Goal: Task Accomplishment & Management: Manage account settings

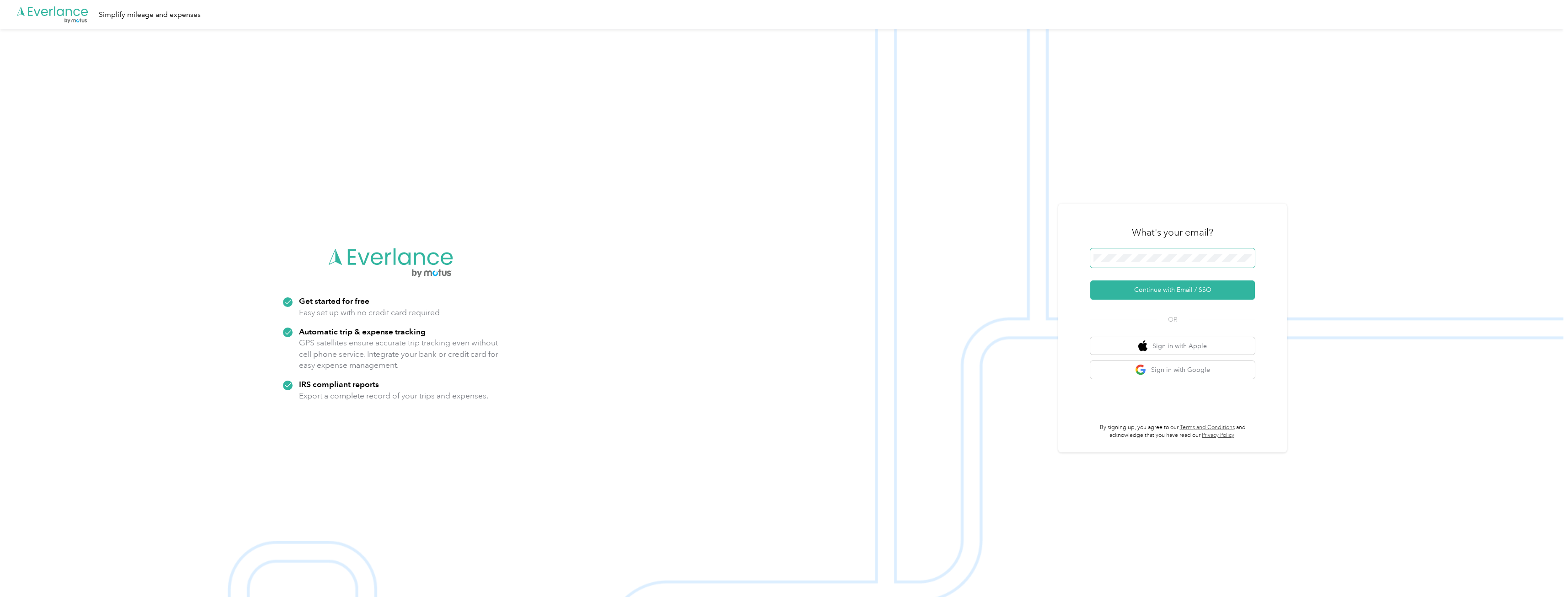
click at [1145, 262] on span at bounding box center [1172, 258] width 164 height 19
click at [1167, 296] on button "Continue with Email / SSO" at bounding box center [1172, 289] width 164 height 19
click at [1149, 291] on button "Continue with Email / SSO" at bounding box center [1172, 289] width 164 height 19
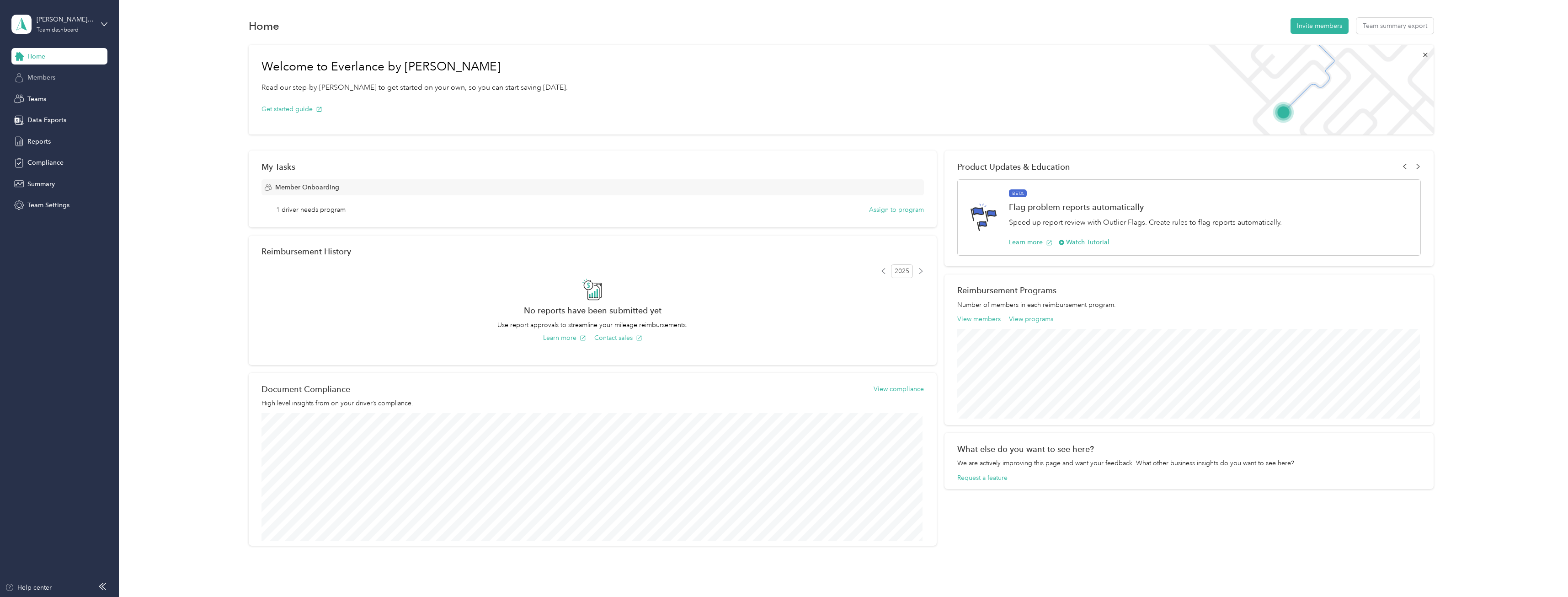
click at [48, 79] on span "Members" at bounding box center [41, 78] width 28 height 10
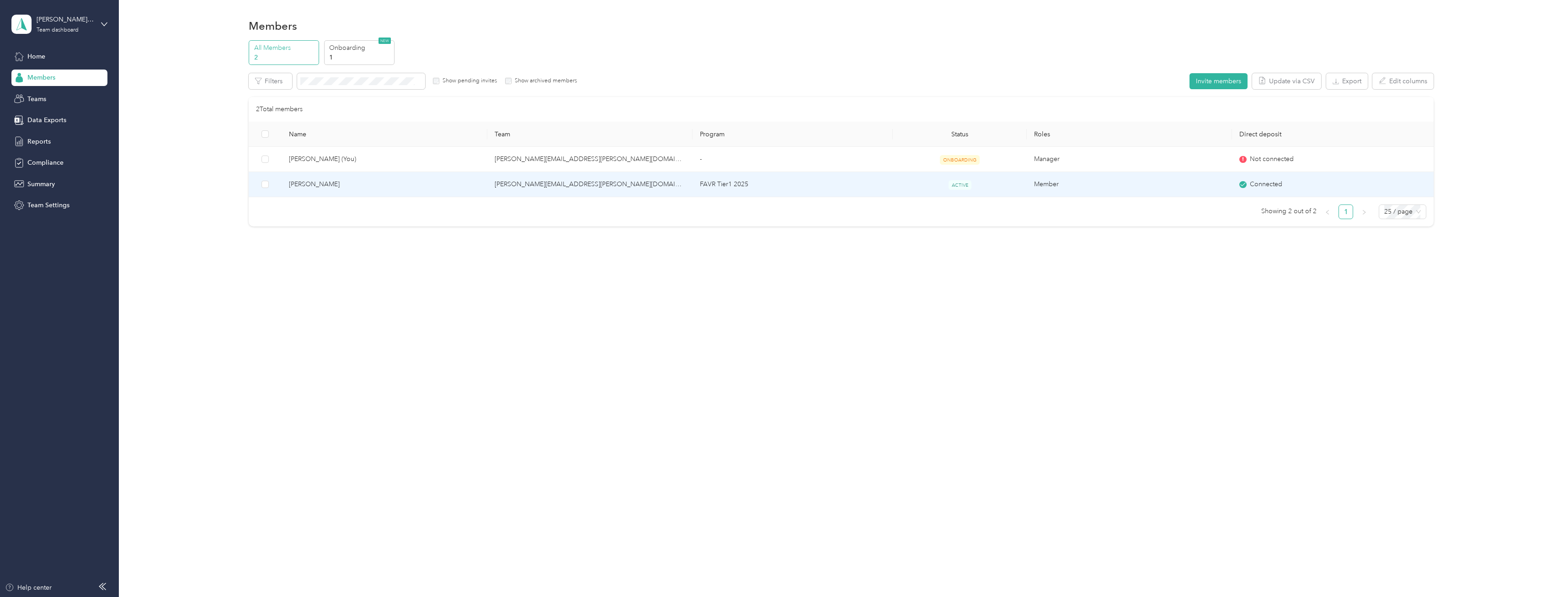
click at [729, 185] on td "FAVR Tier1 2025" at bounding box center [792, 185] width 200 height 25
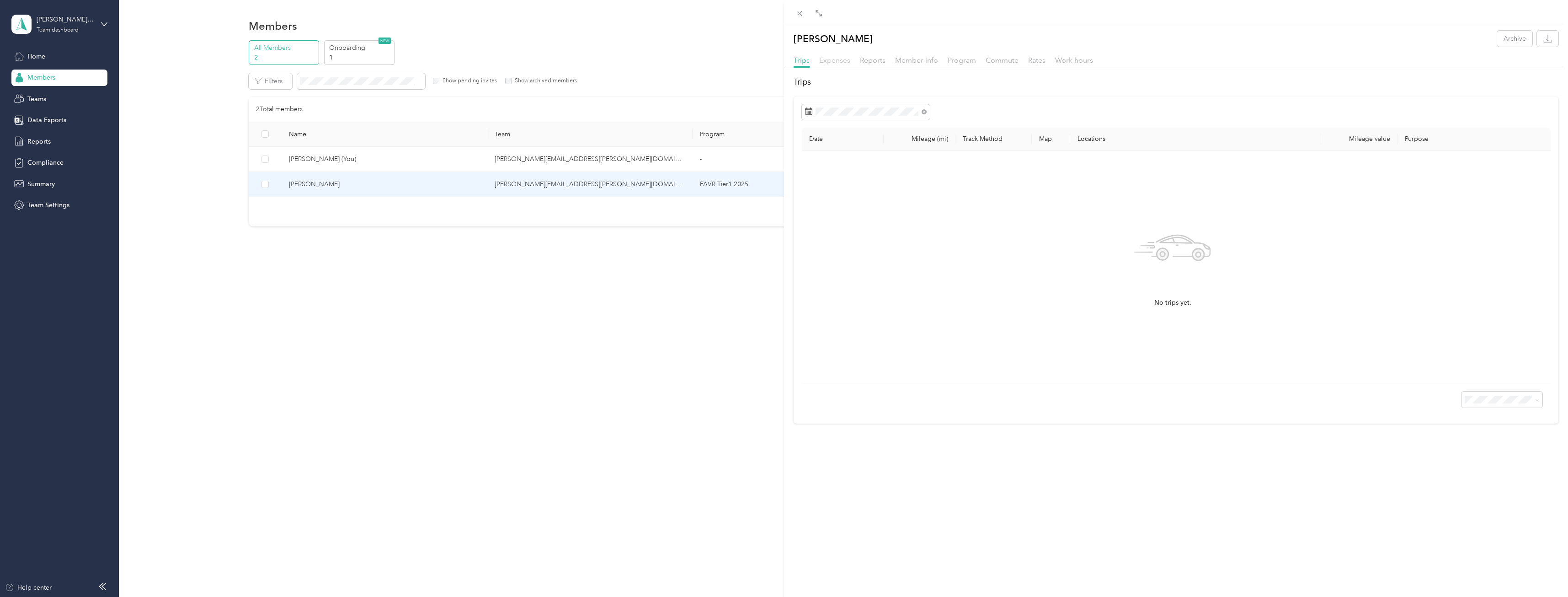
click at [832, 63] on span "Expenses" at bounding box center [835, 60] width 31 height 8
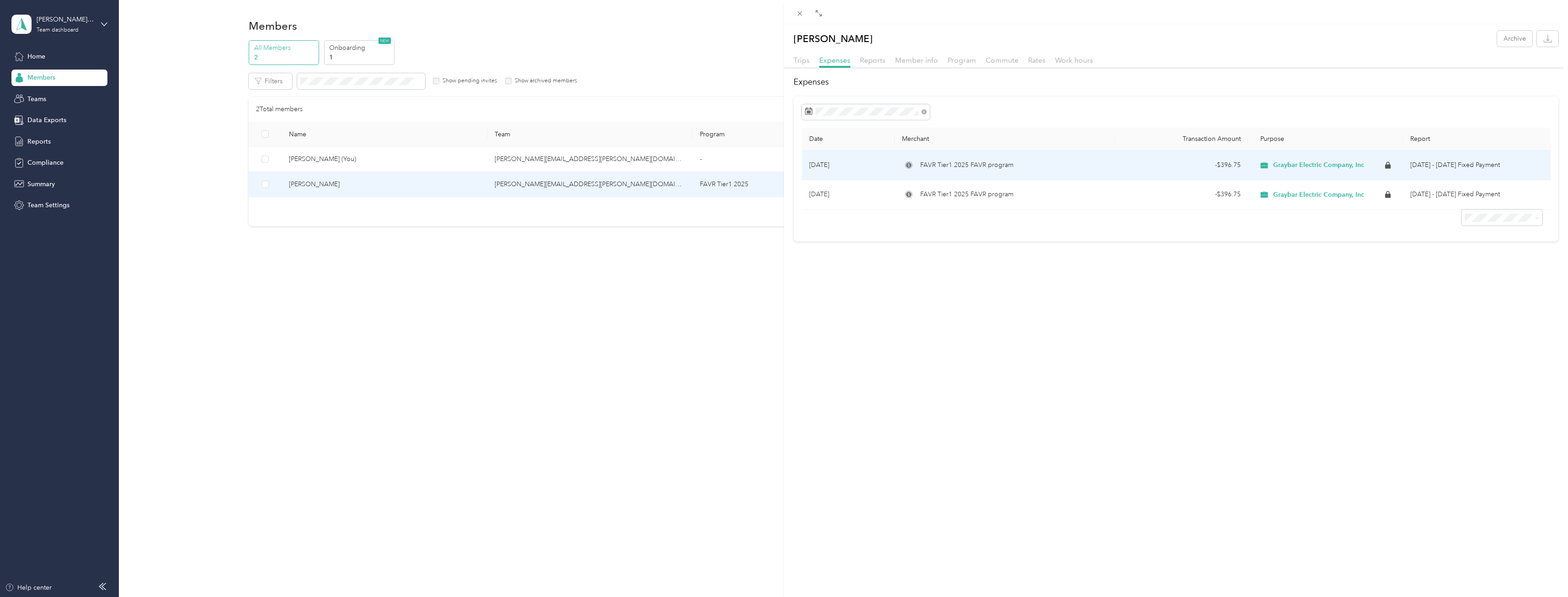
click at [1301, 166] on span "Graybar Electric Company, Inc" at bounding box center [1319, 165] width 91 height 8
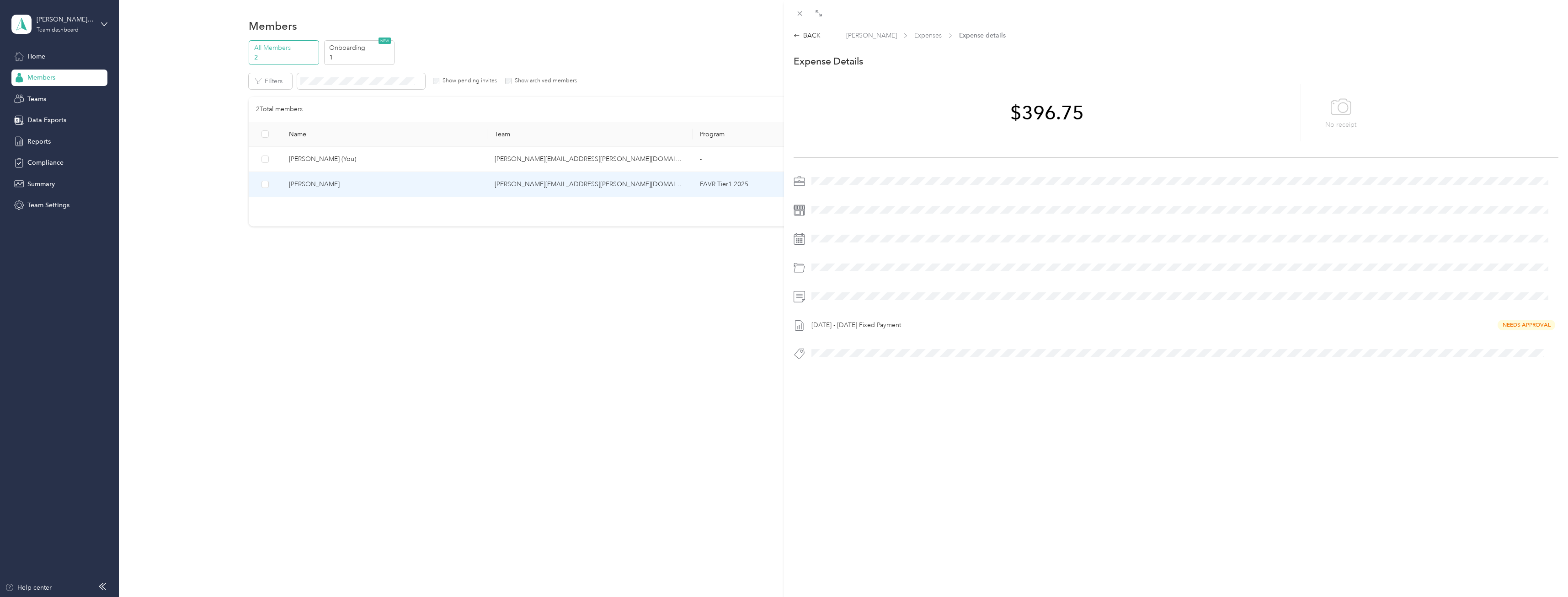
click at [1517, 326] on div "Sep 1 - 30, 2025 Fixed Payment Needs Approval" at bounding box center [1183, 325] width 750 height 15
click at [851, 329] on div "Sep 1 - 30, 2025 Fixed Payment Needs Approval" at bounding box center [1183, 325] width 750 height 15
click at [851, 326] on div "Sep 1 - 30, 2025 Fixed Payment Needs Approval" at bounding box center [1183, 325] width 750 height 15
click at [1331, 112] on icon at bounding box center [1341, 107] width 20 height 25
click at [812, 34] on div "BACK" at bounding box center [807, 36] width 27 height 10
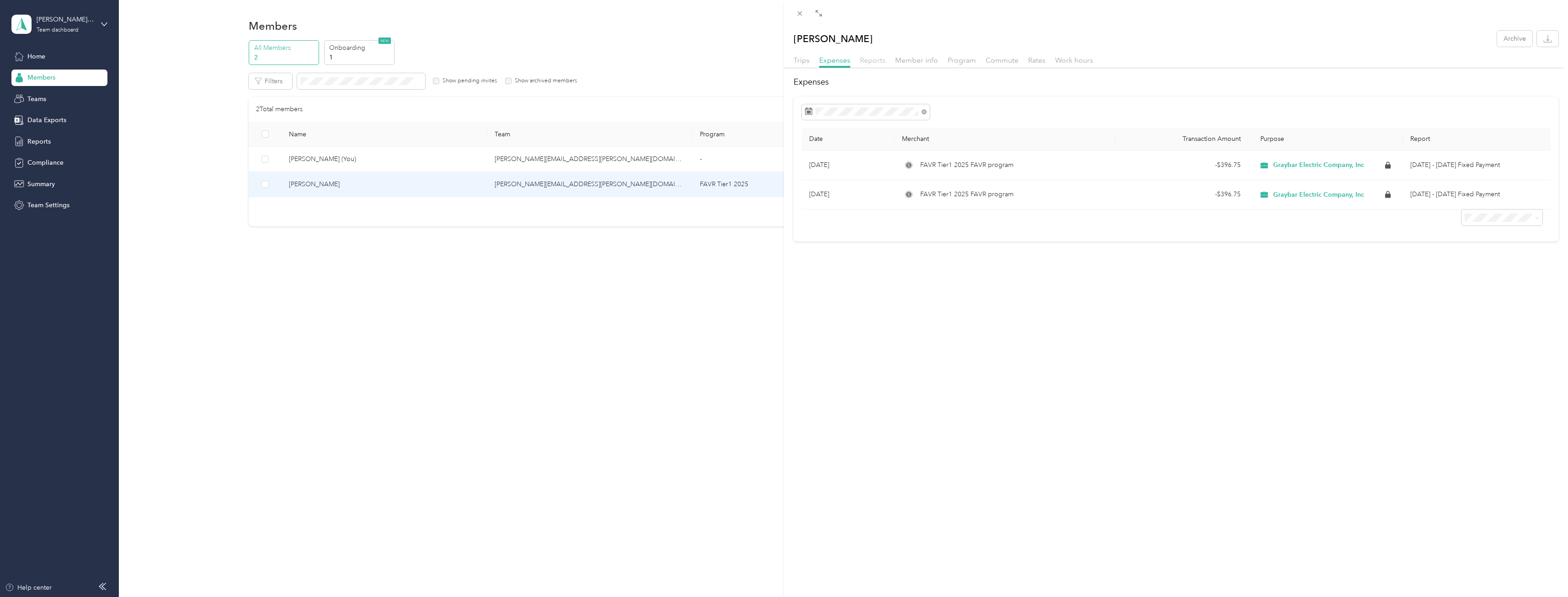
click at [879, 64] on span "Reports" at bounding box center [872, 60] width 25 height 8
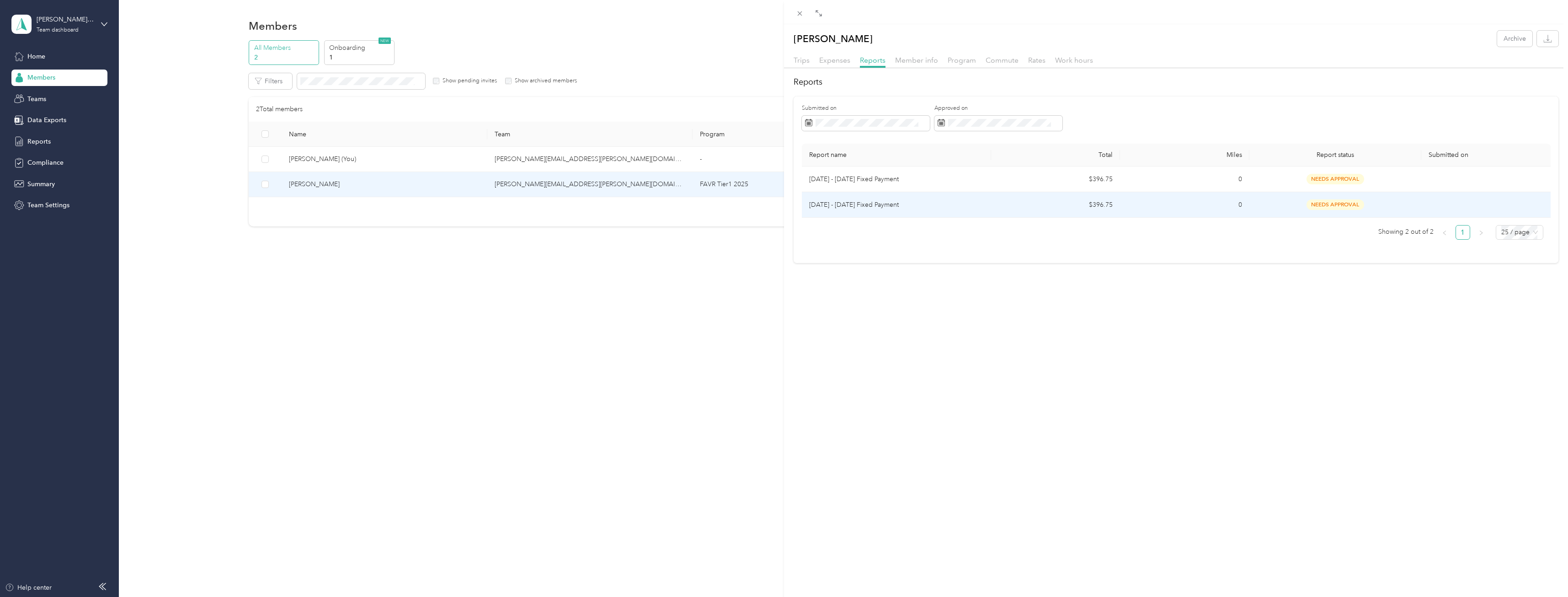
click at [1338, 202] on span "needs approval" at bounding box center [1335, 204] width 58 height 11
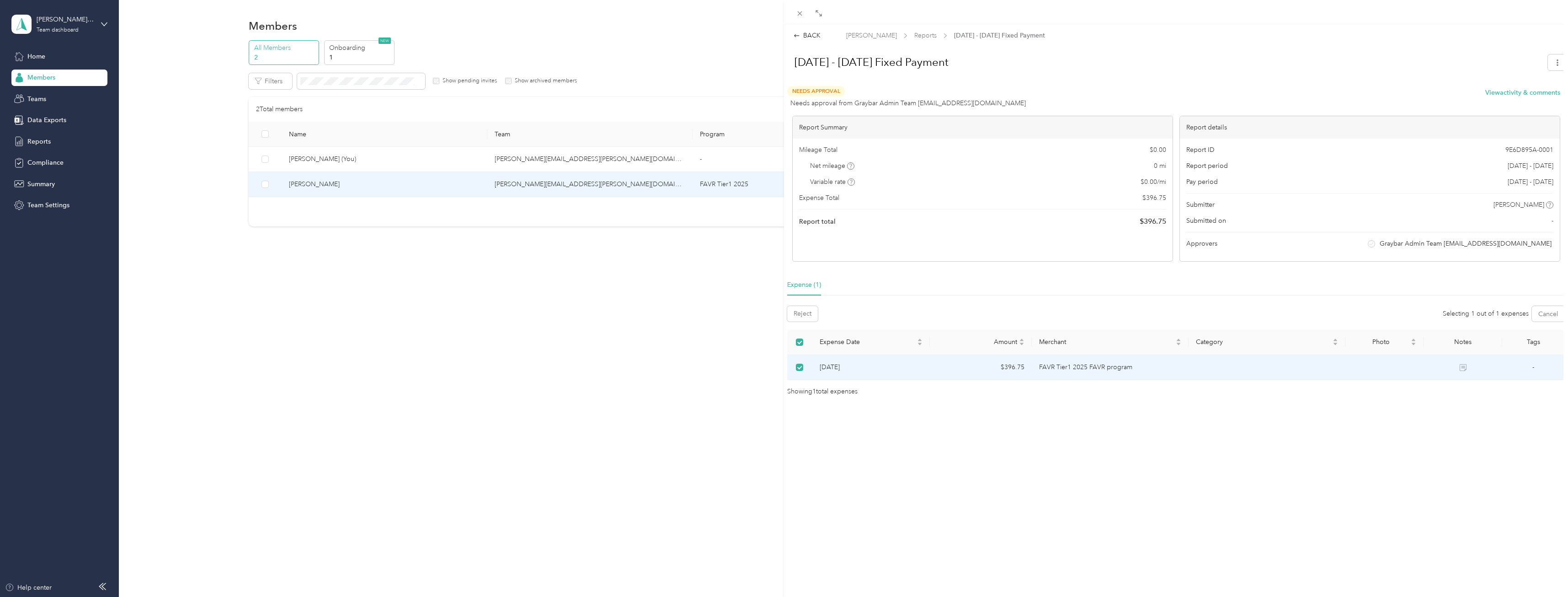
click at [1442, 252] on div "Report ID 9E6D895A-0001 Report period Sep 1 - 30, 2025 Pay period Sep 1 - 30, 2…" at bounding box center [1369, 199] width 380 height 123
click at [36, 55] on div "BACK Justin Buettner Reports Sep 1 - 30, 2025 Fixed Payment Sep 1 - 30, 2025 Fi…" at bounding box center [784, 298] width 1568 height 597
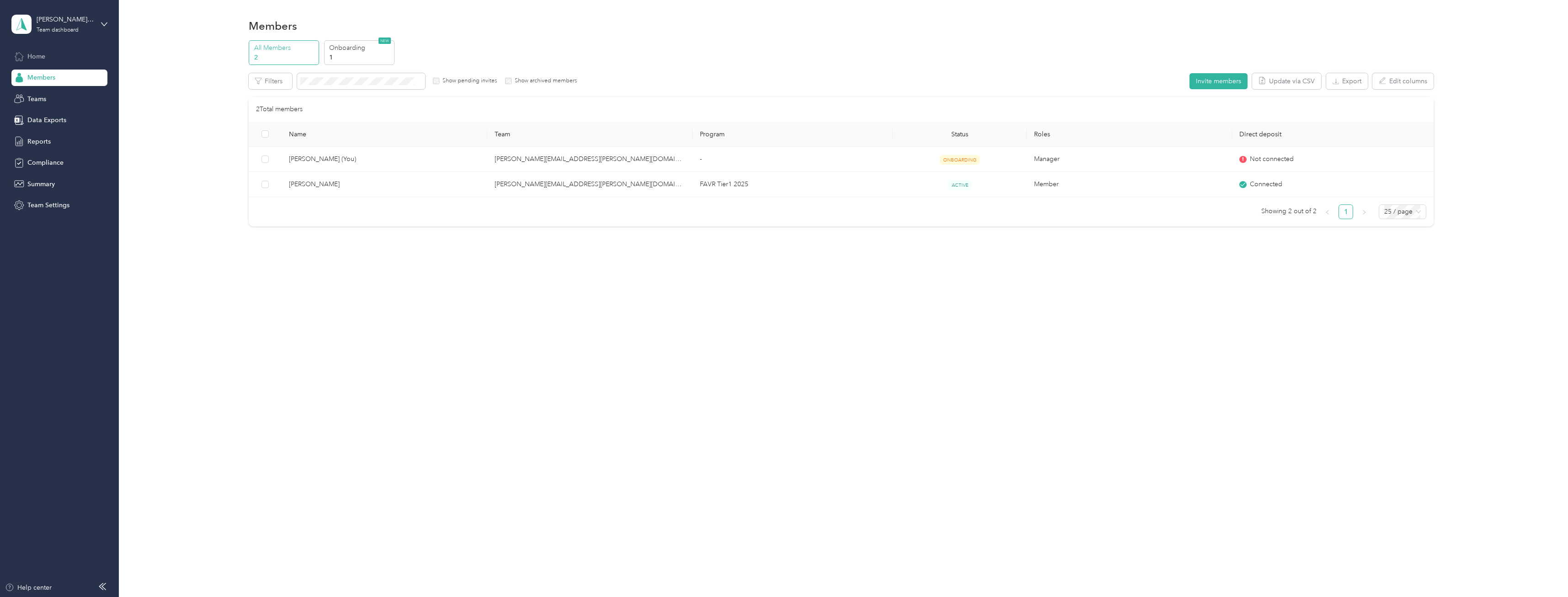
click at [29, 60] on span "Home" at bounding box center [36, 57] width 18 height 10
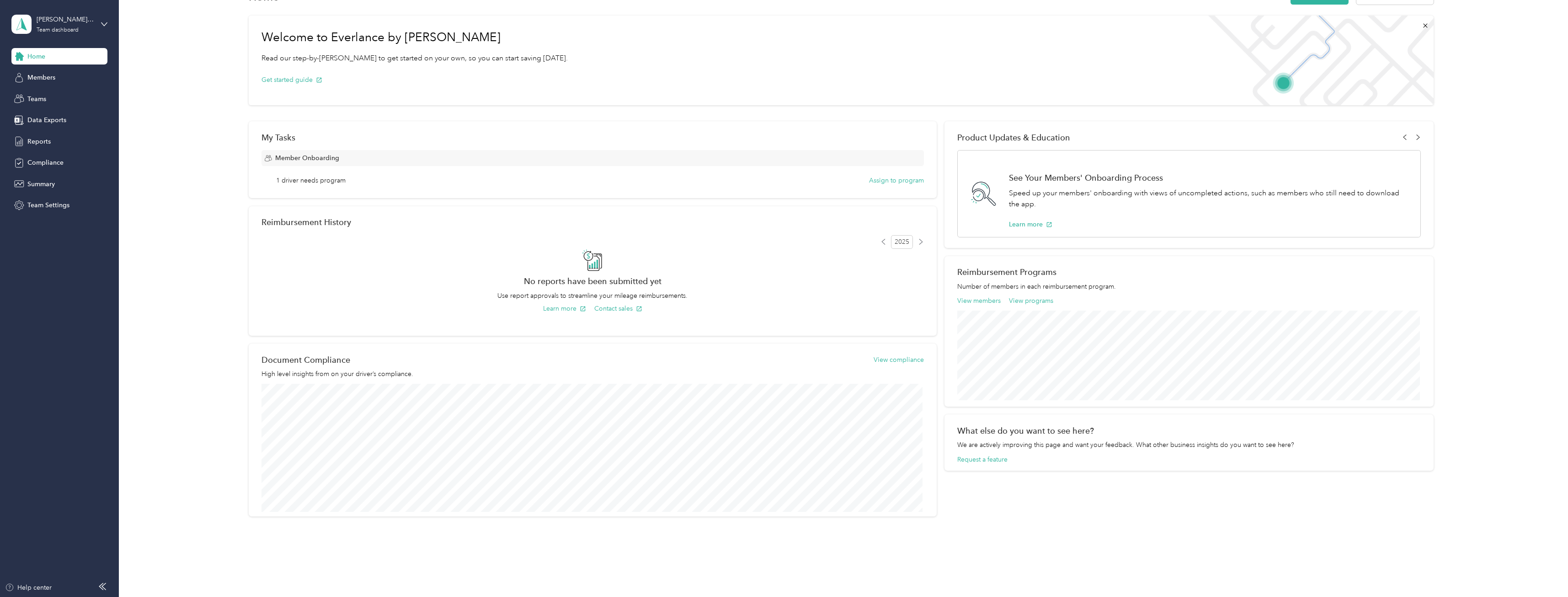
scroll to position [44, 0]
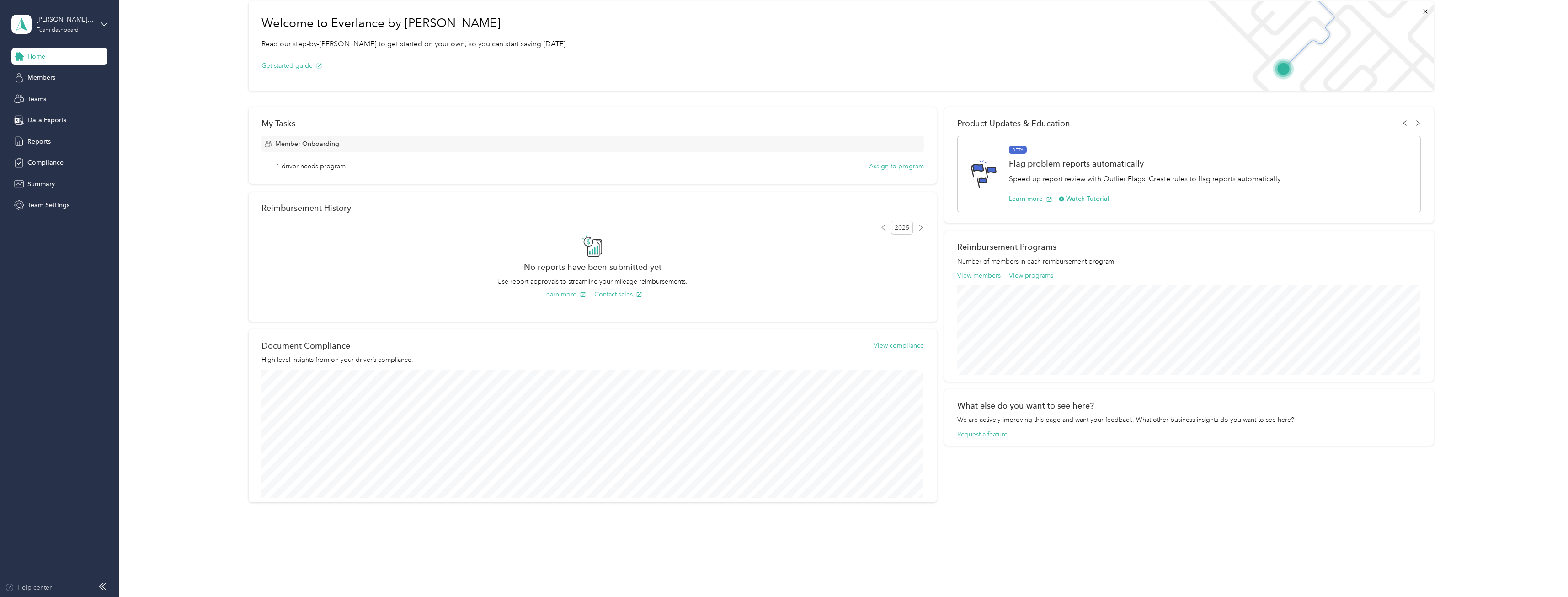
click at [43, 590] on div "Help center" at bounding box center [28, 588] width 46 height 10
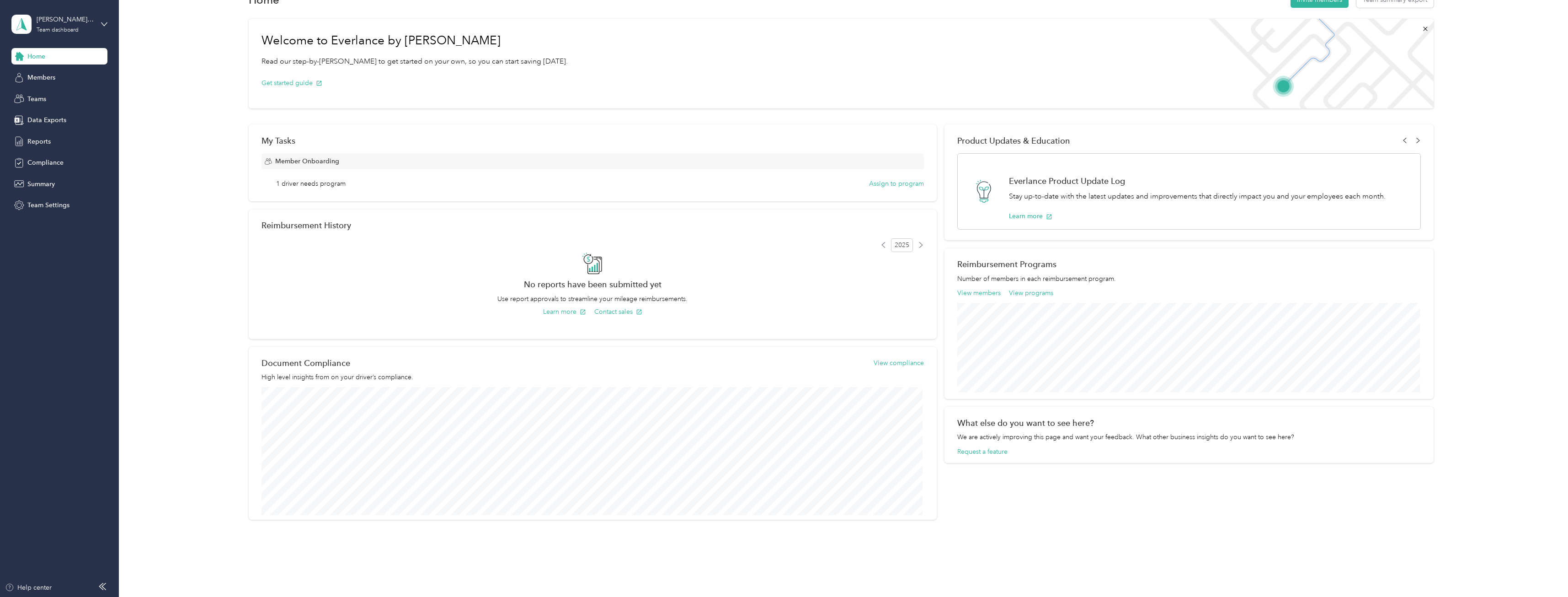
scroll to position [0, 0]
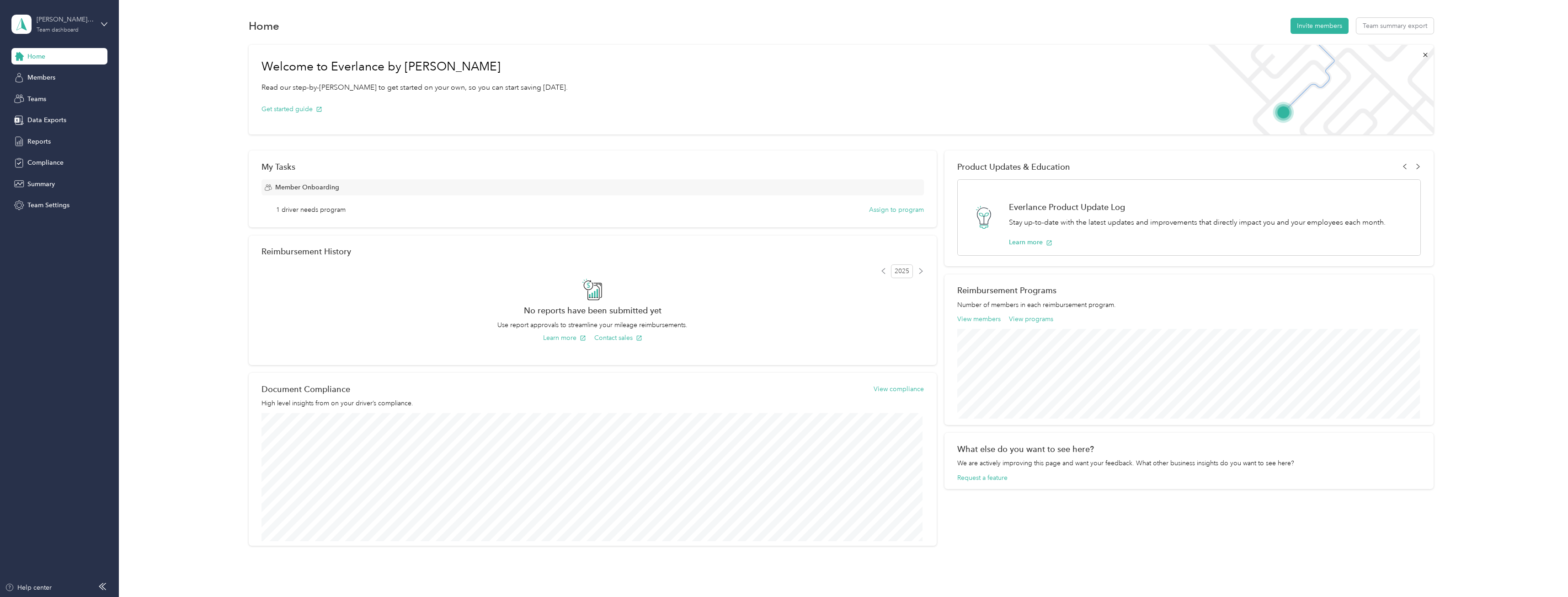
click at [58, 29] on div "Team dashboard" at bounding box center [58, 30] width 42 height 6
click at [187, 12] on div "Home Invite members Team summary export Welcome to Everlance by Motus Read our …" at bounding box center [841, 298] width 1444 height 596
click at [49, 71] on div "Members" at bounding box center [59, 77] width 96 height 16
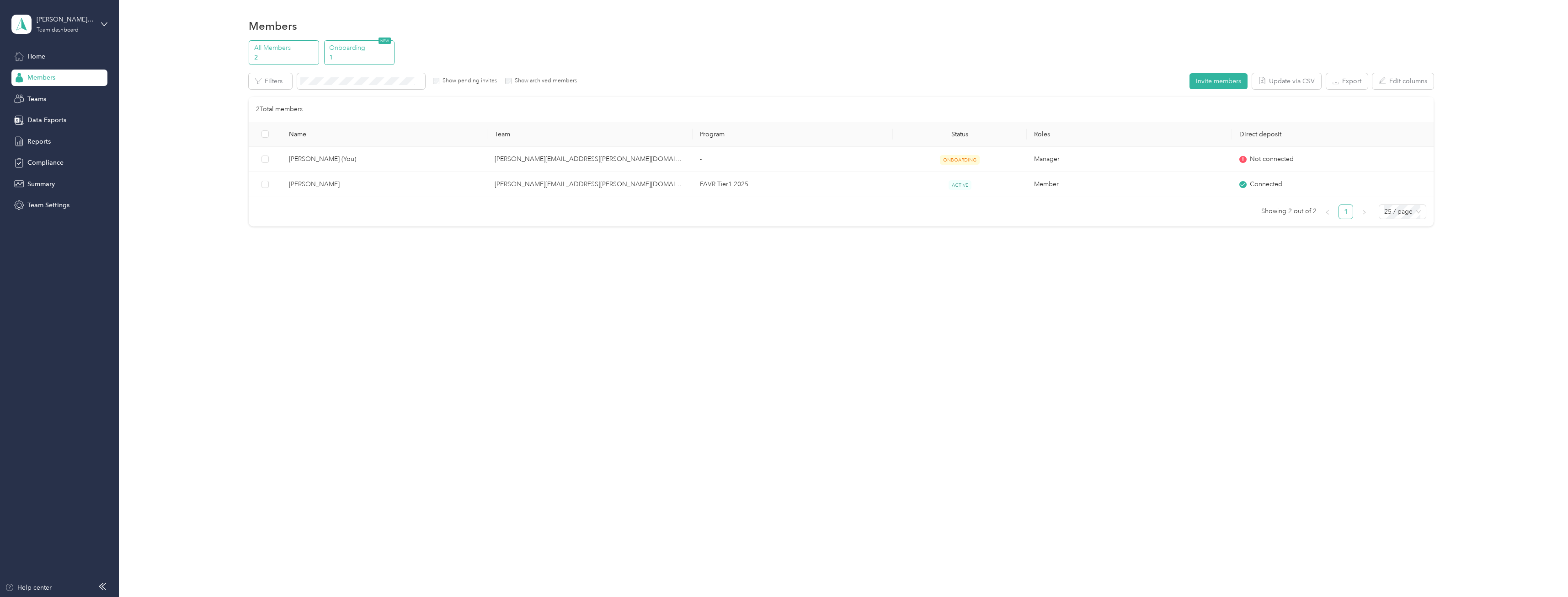
click at [385, 56] on p "1" at bounding box center [360, 58] width 62 height 10
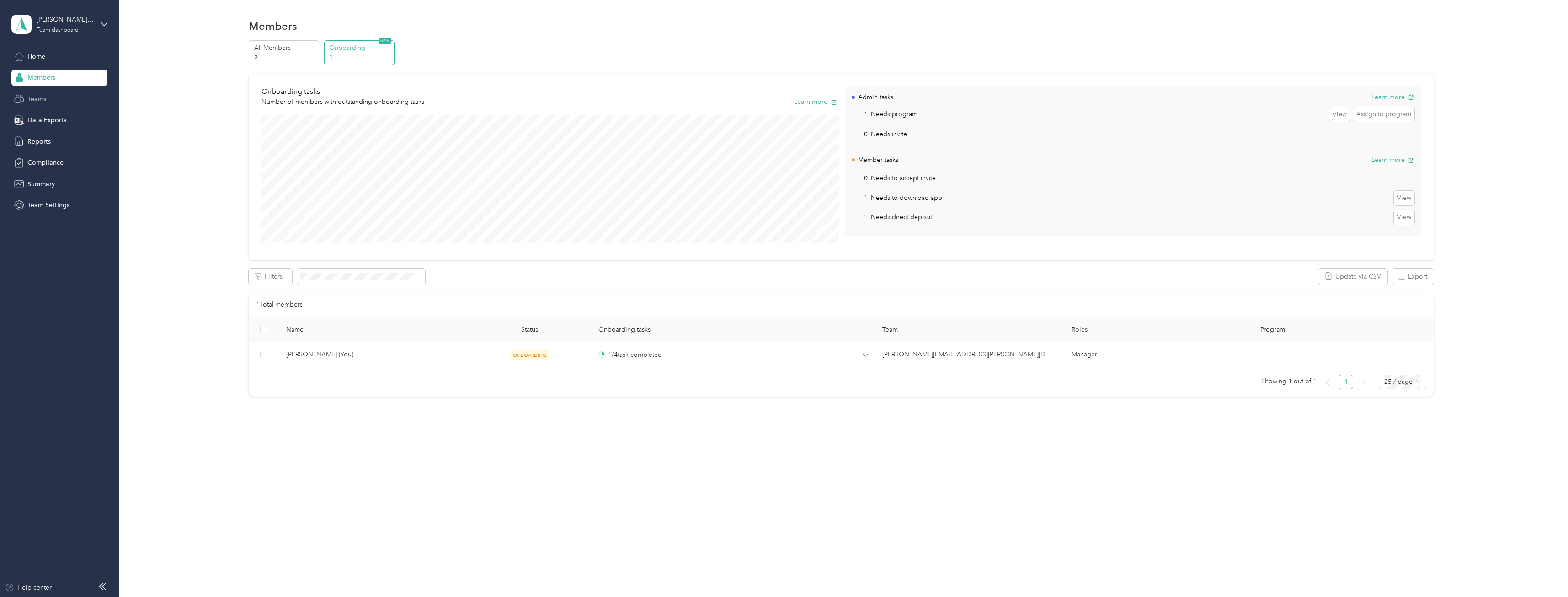
click at [36, 104] on div "Teams" at bounding box center [59, 98] width 96 height 16
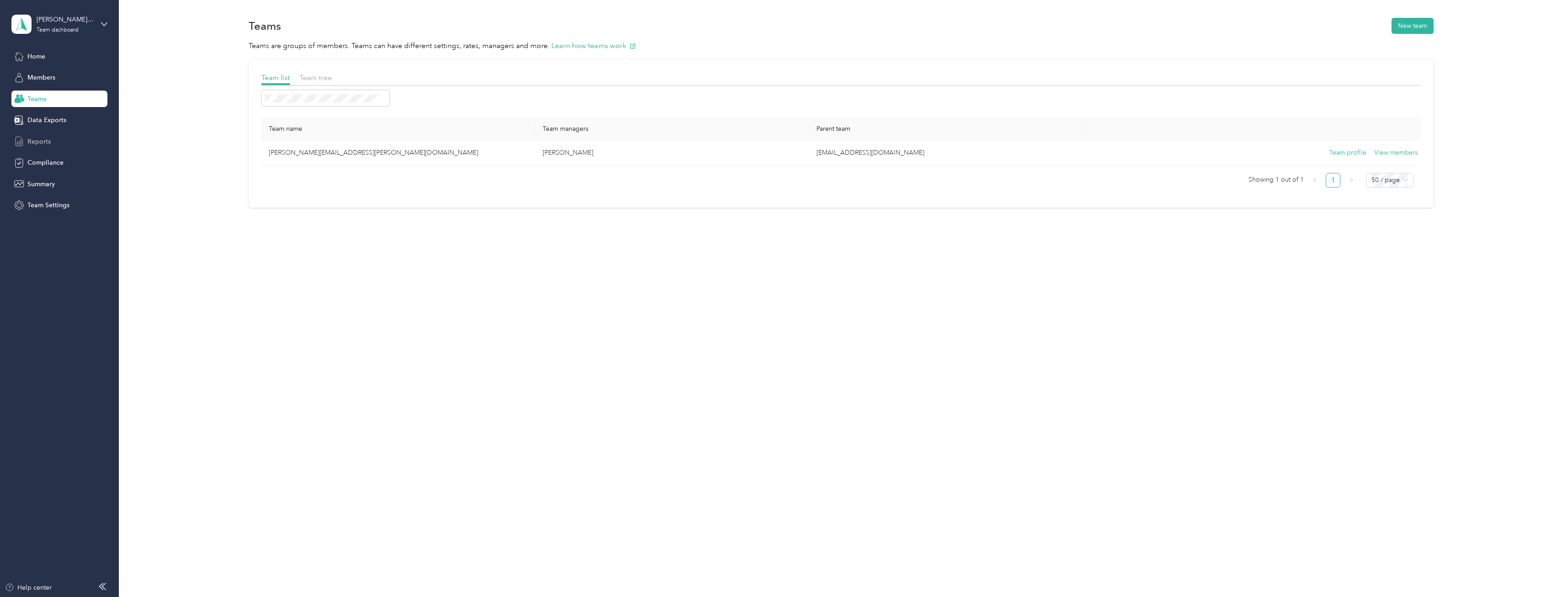
click at [35, 145] on span "Reports" at bounding box center [39, 142] width 23 height 10
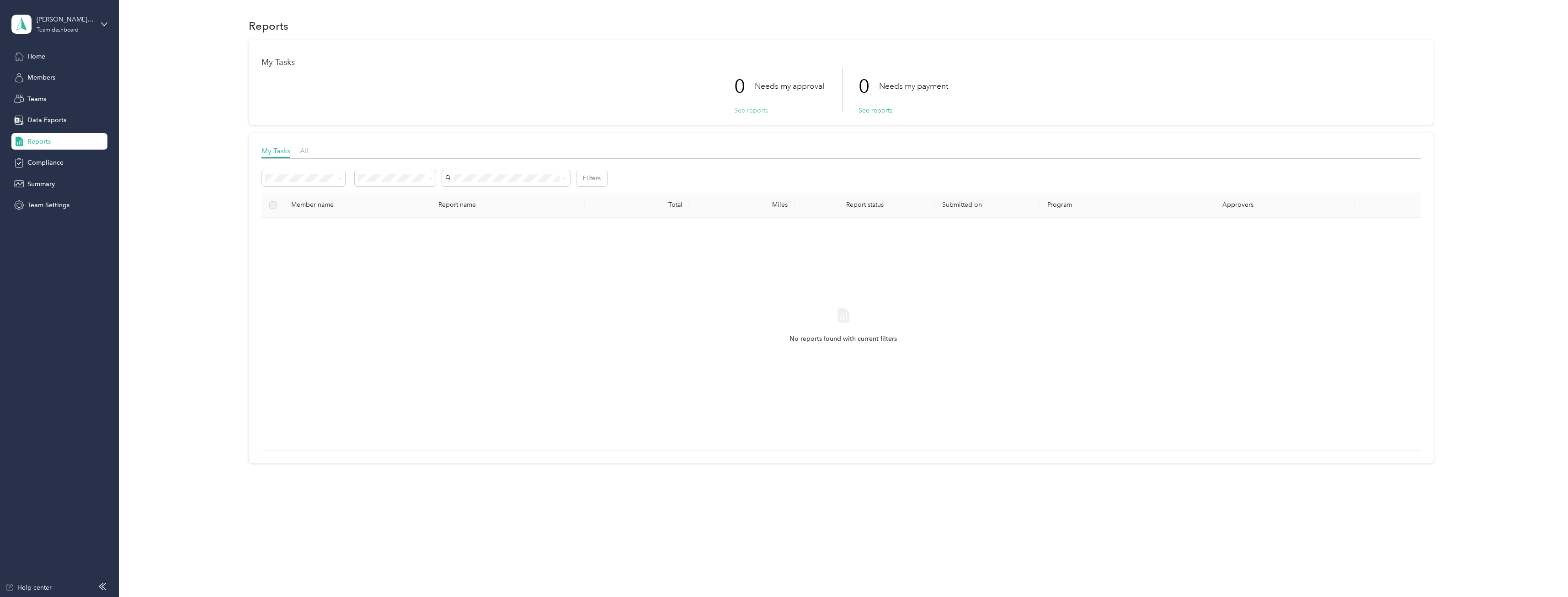
click at [759, 111] on button "See reports" at bounding box center [751, 110] width 34 height 10
